Goal: Transaction & Acquisition: Purchase product/service

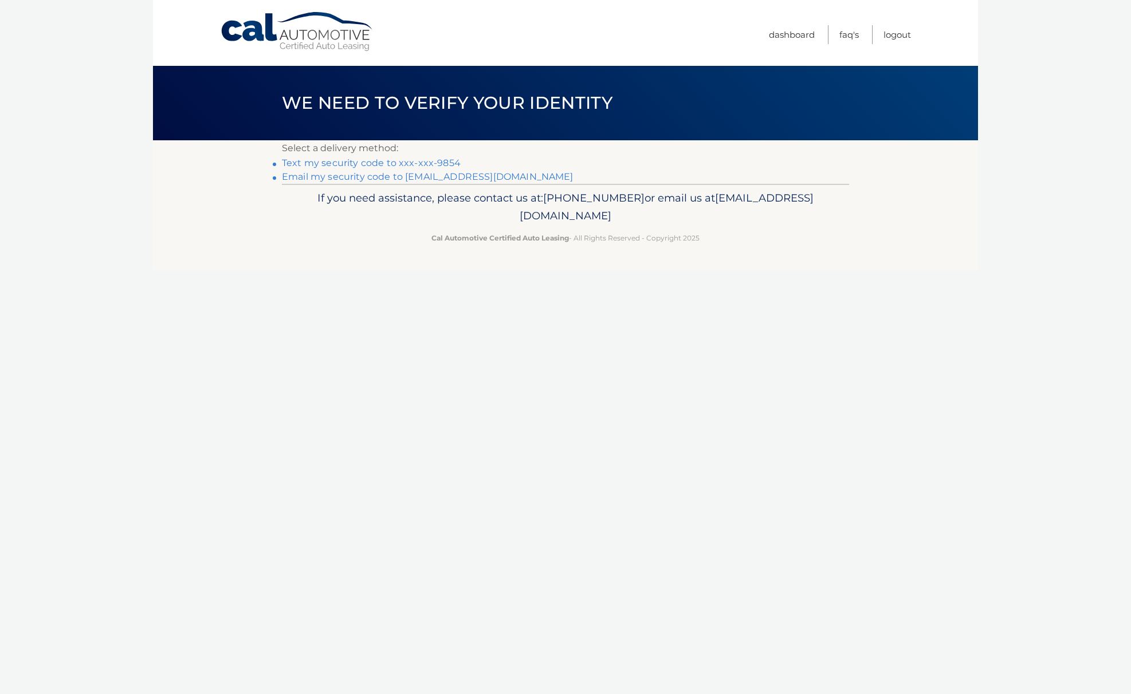
click at [358, 163] on link "Text my security code to xxx-xxx-9854" at bounding box center [371, 163] width 179 height 11
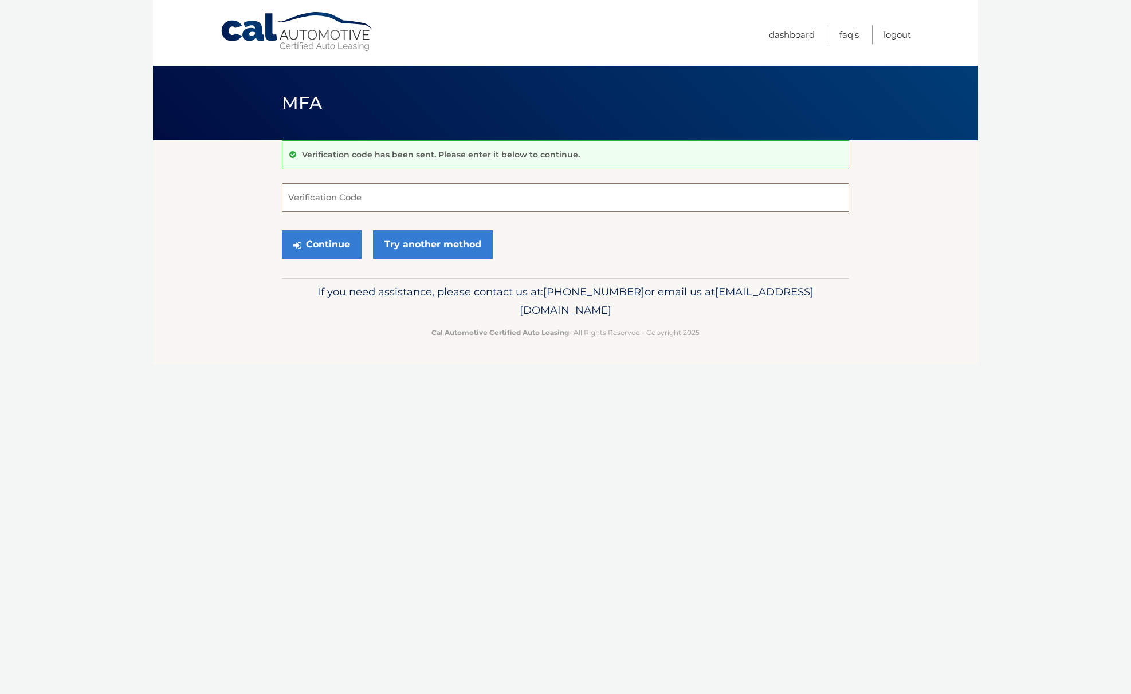
click at [310, 199] on input "Verification Code" at bounding box center [565, 197] width 567 height 29
type input "096070"
click at [282, 230] on button "Continue" at bounding box center [322, 244] width 80 height 29
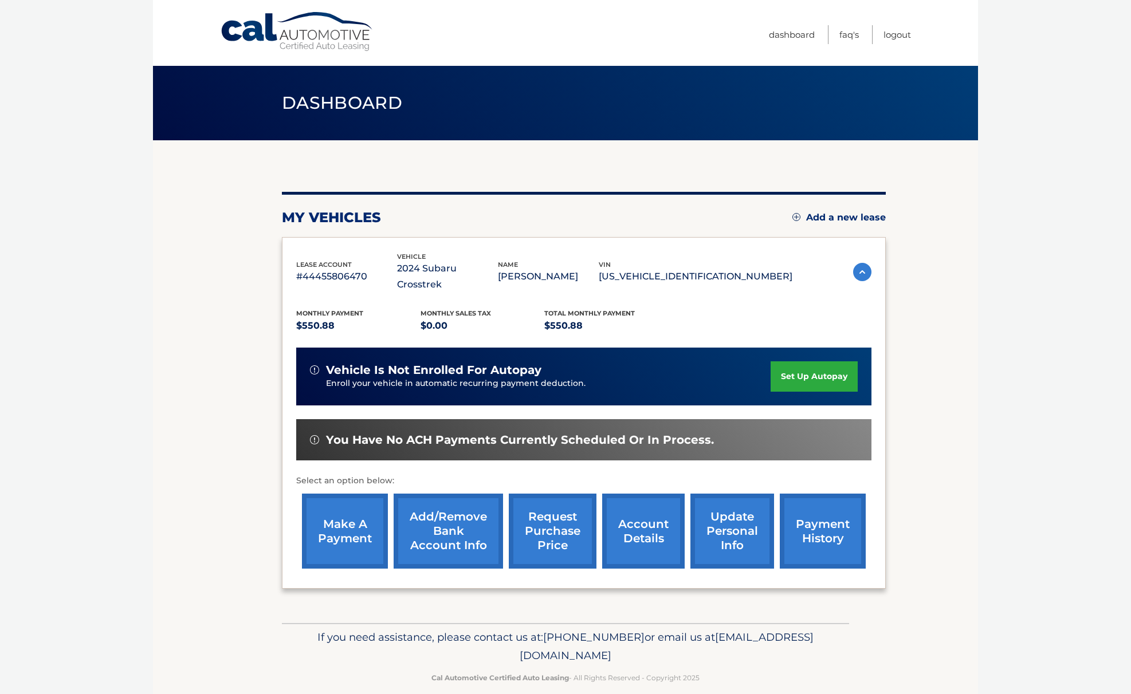
click at [352, 509] on link "make a payment" at bounding box center [345, 531] width 86 height 75
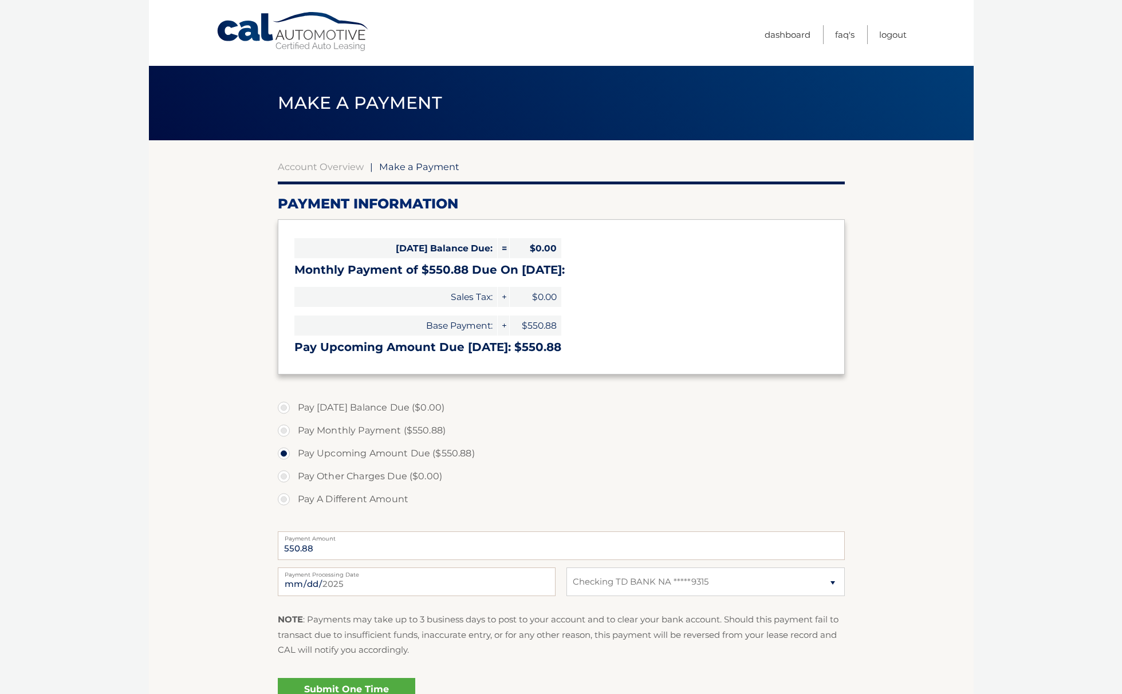
select select "ODM4YzQ0NzgtMTQyMC00Yjg3LTlhNTQtOGJmNzNjN2NlNmYz"
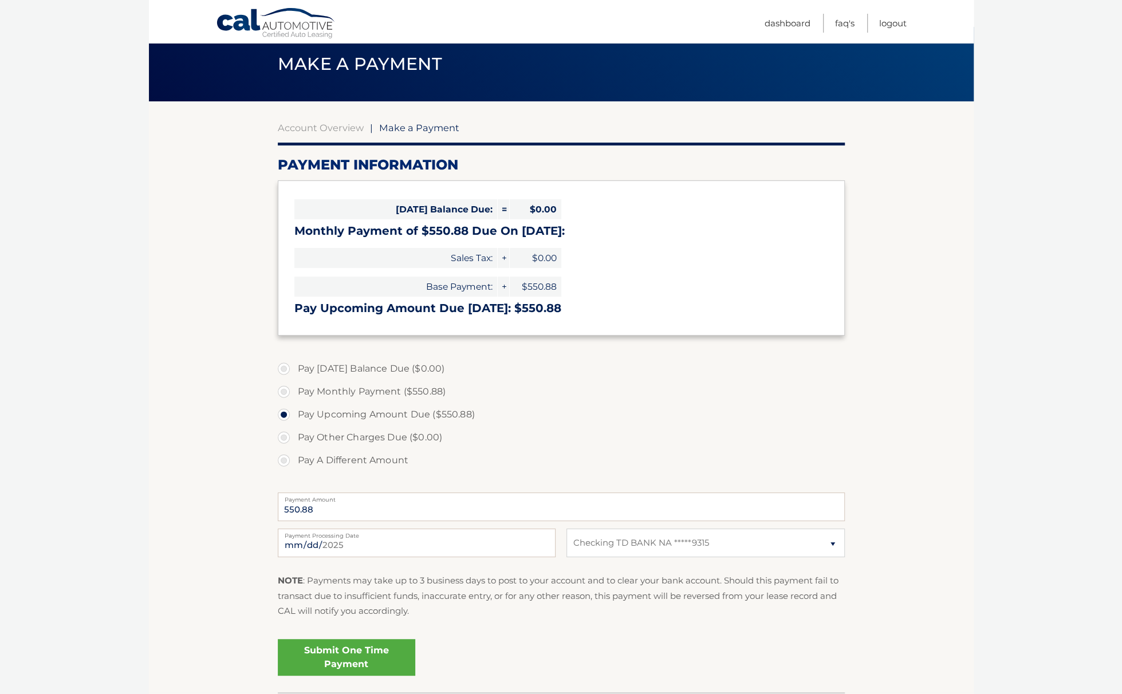
scroll to position [57, 0]
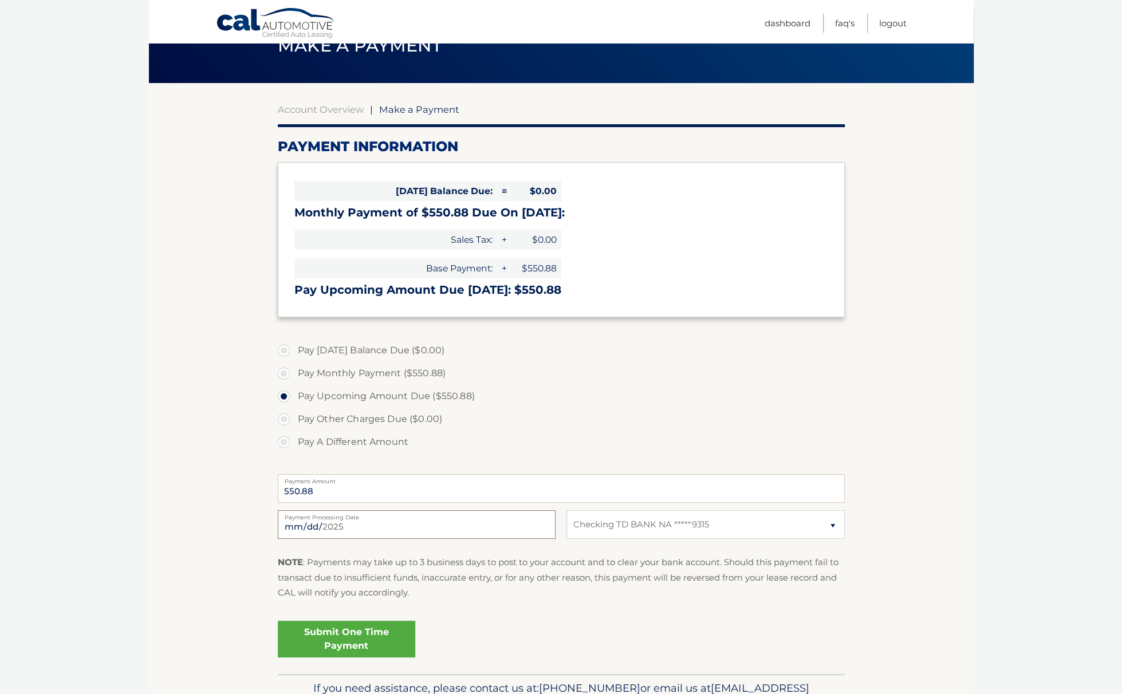
click at [348, 530] on input "2025-09-07" at bounding box center [417, 524] width 278 height 29
type input "2025-09-10"
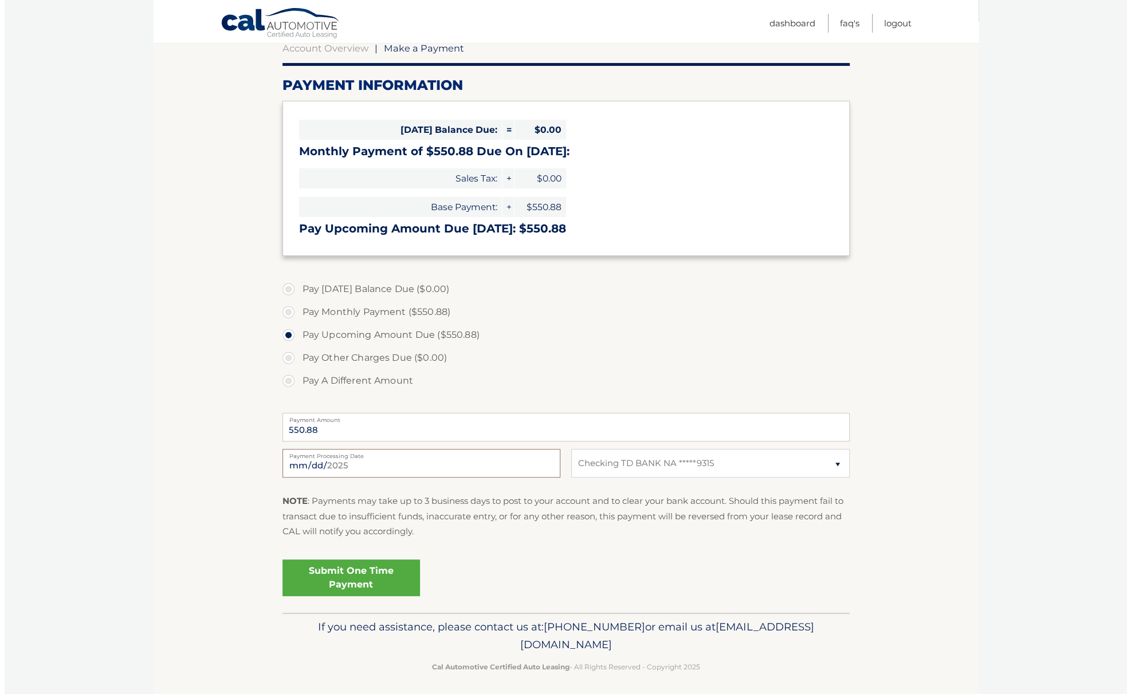
scroll to position [124, 0]
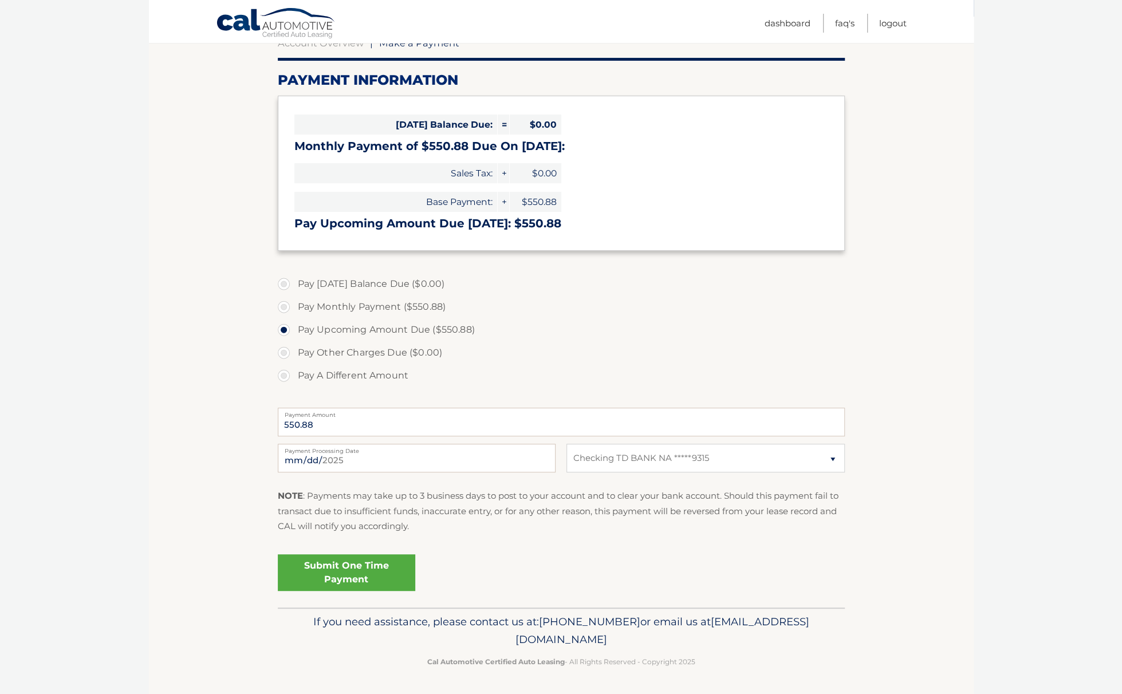
click at [353, 567] on link "Submit One Time Payment" at bounding box center [346, 572] width 137 height 37
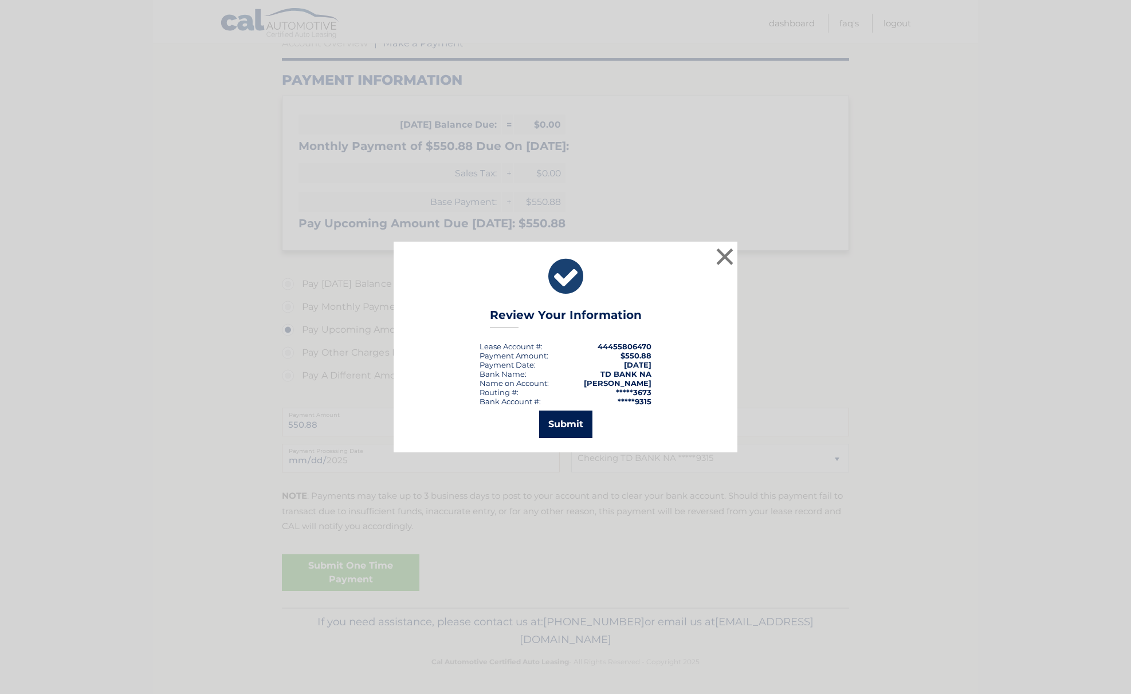
click at [573, 422] on button "Submit" at bounding box center [565, 424] width 53 height 27
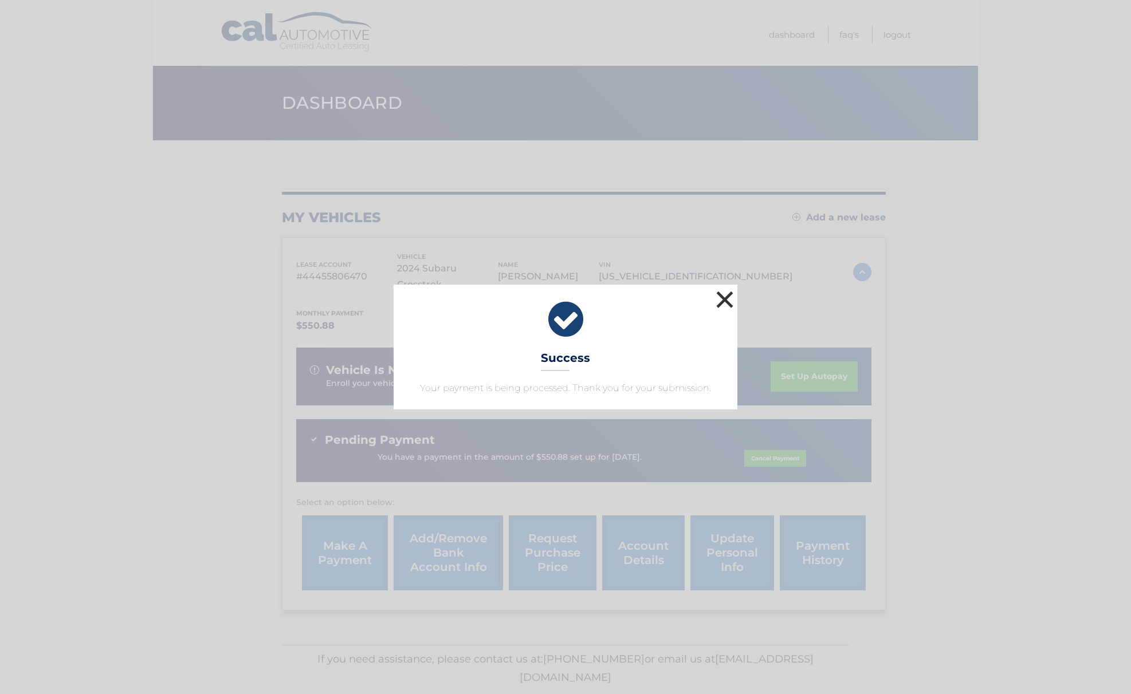
click at [730, 300] on button "×" at bounding box center [724, 299] width 23 height 23
